Goal: Task Accomplishment & Management: Complete application form

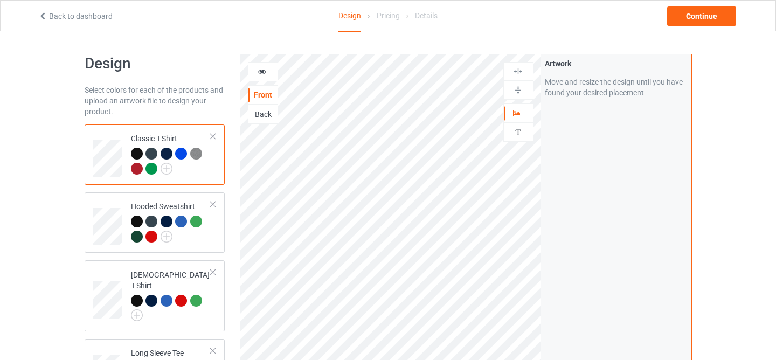
scroll to position [148, 0]
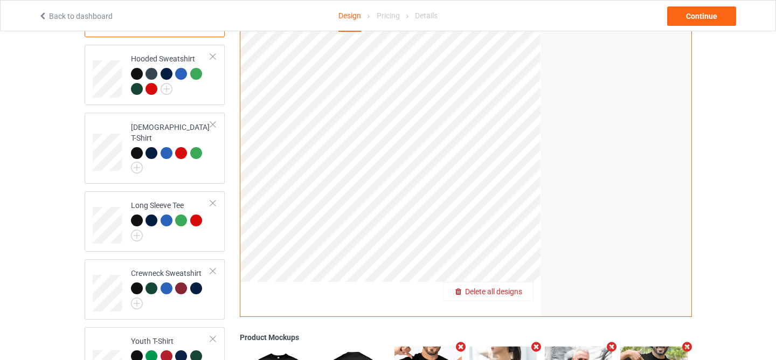
click at [513, 293] on span "Delete all designs" at bounding box center [493, 291] width 57 height 9
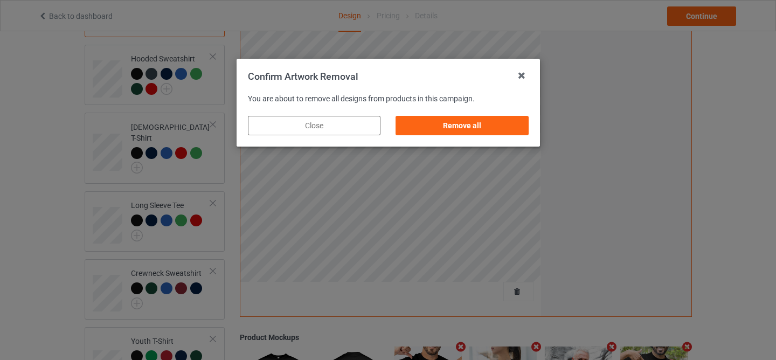
click at [481, 137] on div "Remove all" at bounding box center [462, 125] width 148 height 34
click at [476, 122] on div "Remove all" at bounding box center [461, 125] width 133 height 19
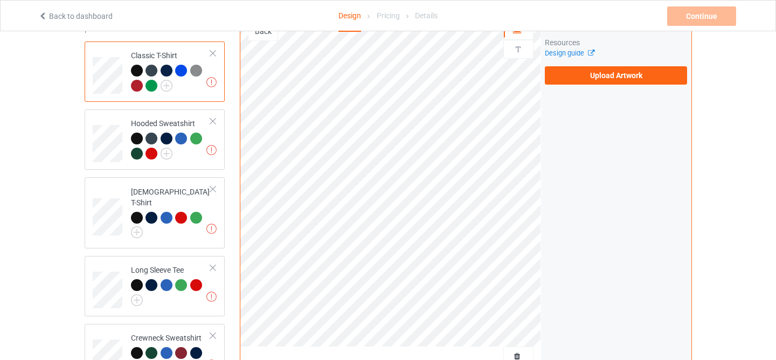
scroll to position [0, 0]
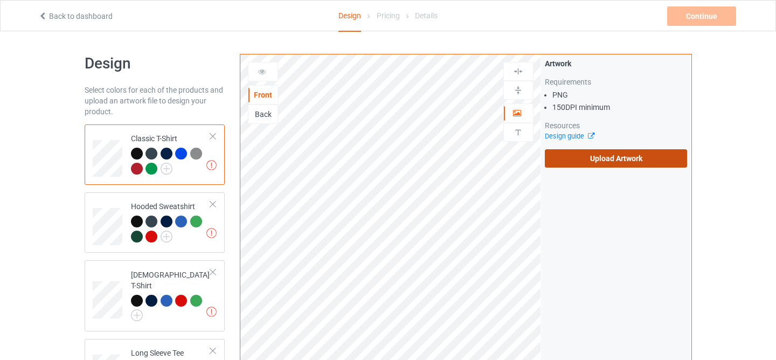
click at [605, 158] on label "Upload Artwork" at bounding box center [616, 158] width 143 height 18
click at [0, 0] on input "Upload Artwork" at bounding box center [0, 0] width 0 height 0
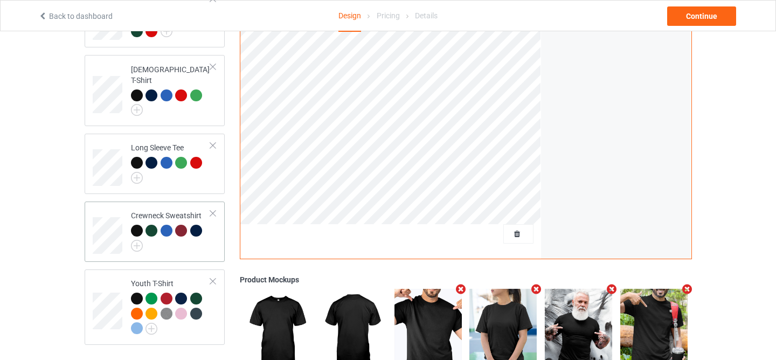
scroll to position [316, 0]
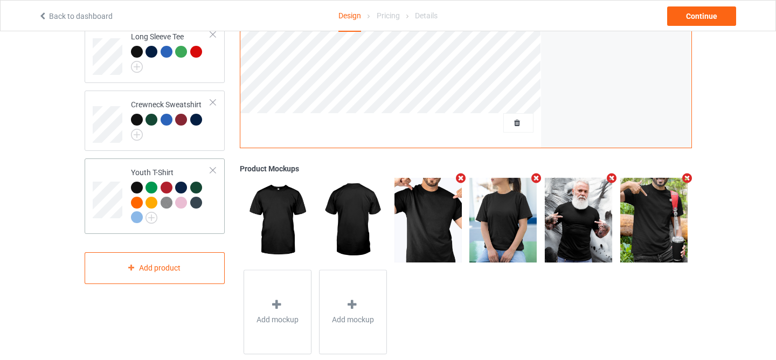
click at [137, 182] on div at bounding box center [137, 188] width 12 height 12
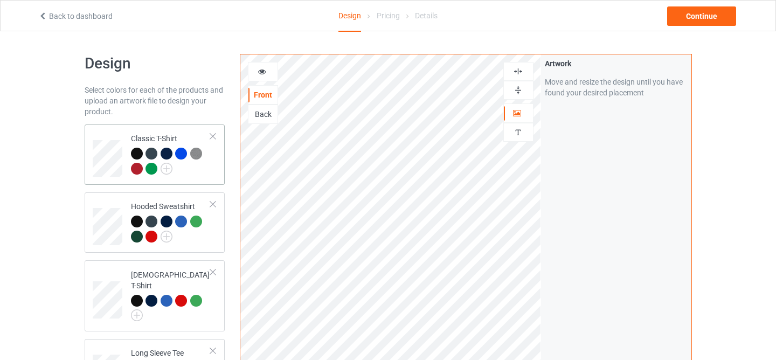
click at [136, 154] on div at bounding box center [137, 154] width 12 height 12
click at [710, 17] on div "Continue" at bounding box center [701, 15] width 69 height 19
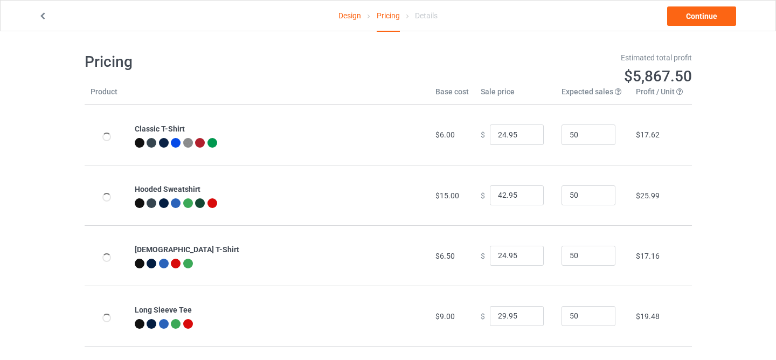
scroll to position [131, 0]
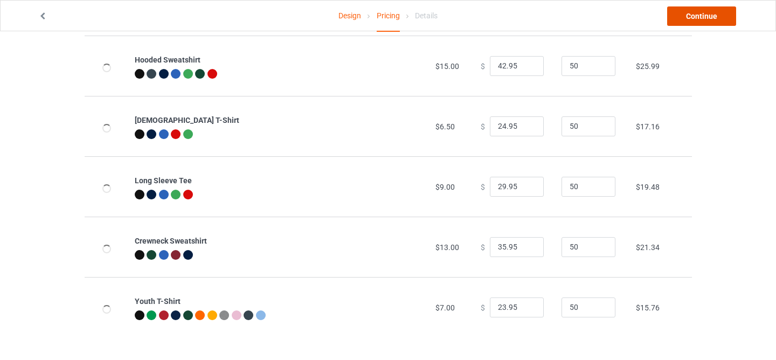
click at [706, 22] on link "Continue" at bounding box center [701, 15] width 69 height 19
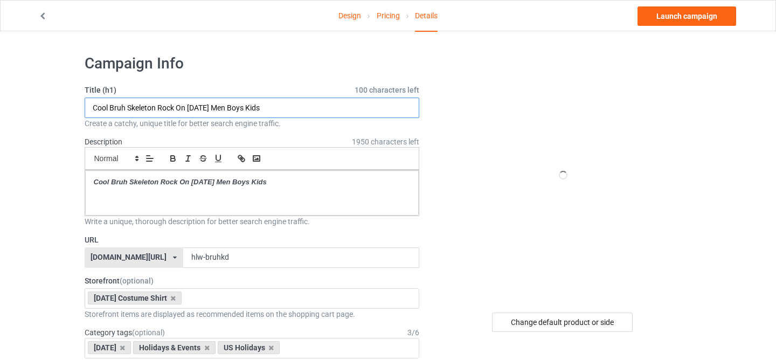
click at [305, 108] on input "Cool Bruh Skeleton Rock On [DATE] Men Boys Kids" at bounding box center [252, 108] width 335 height 20
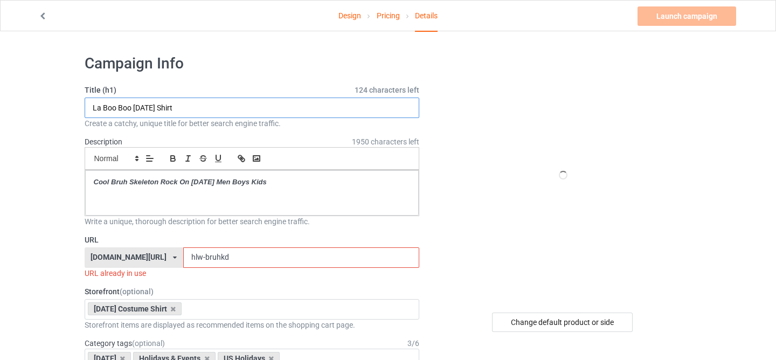
click at [276, 105] on input "La Boo Boo [DATE] Shirt" at bounding box center [252, 108] width 335 height 20
type input "La Boo Boo [DATE] Shirt"
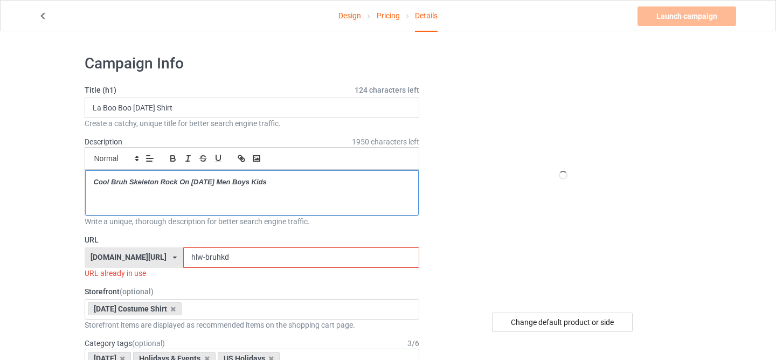
click at [204, 181] on em "Cool Bruh Skeleton Rock On [DATE] Men Boys Kids" at bounding box center [180, 182] width 173 height 8
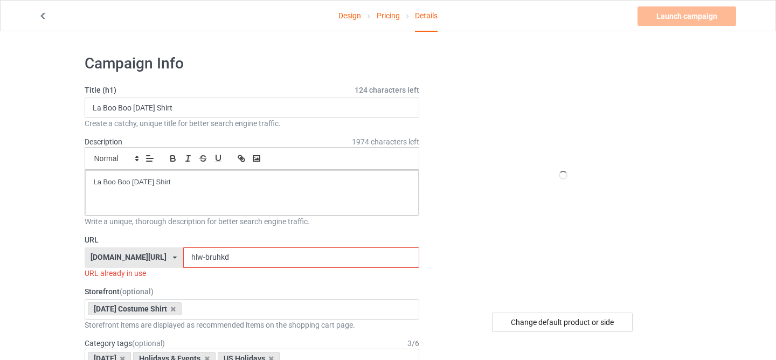
drag, startPoint x: 193, startPoint y: 256, endPoint x: 310, endPoint y: 282, distance: 119.3
click at [289, 277] on div "URL [DOMAIN_NAME][URL] [DOMAIN_NAME][URL] [DOMAIN_NAME][URL] [DOMAIN_NAME][URL]…" at bounding box center [252, 256] width 335 height 44
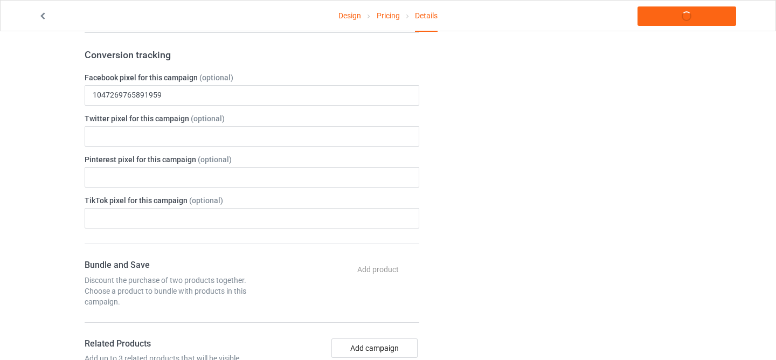
scroll to position [84, 0]
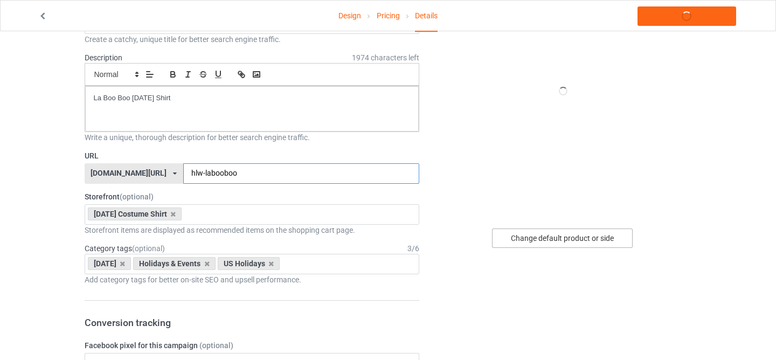
type input "hlw-labooboo"
click at [556, 241] on div "Change default product or side" at bounding box center [562, 237] width 141 height 19
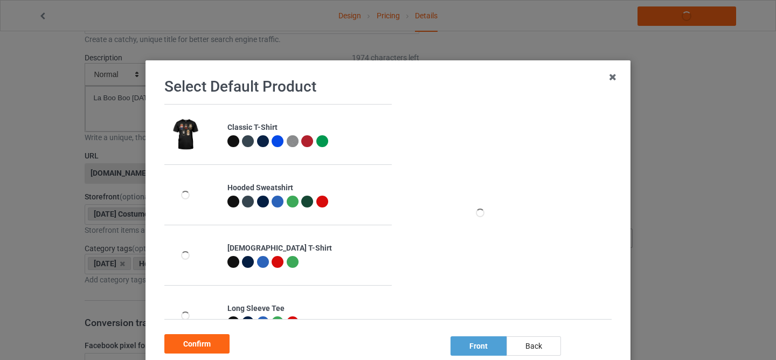
scroll to position [150, 0]
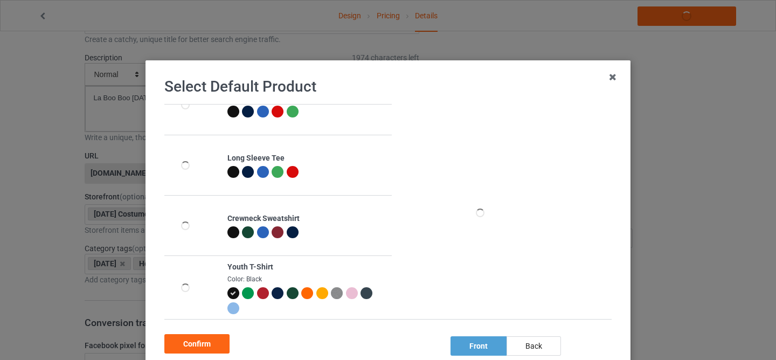
click at [233, 297] on div at bounding box center [233, 293] width 12 height 12
click at [204, 342] on div "Confirm" at bounding box center [196, 343] width 65 height 19
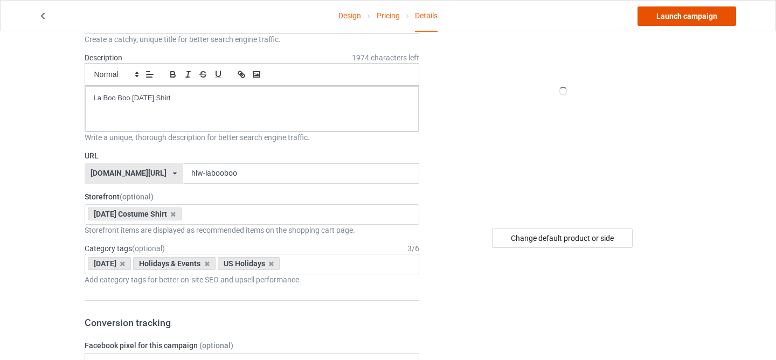
click at [656, 23] on link "Launch campaign" at bounding box center [686, 15] width 99 height 19
